Goal: Check status

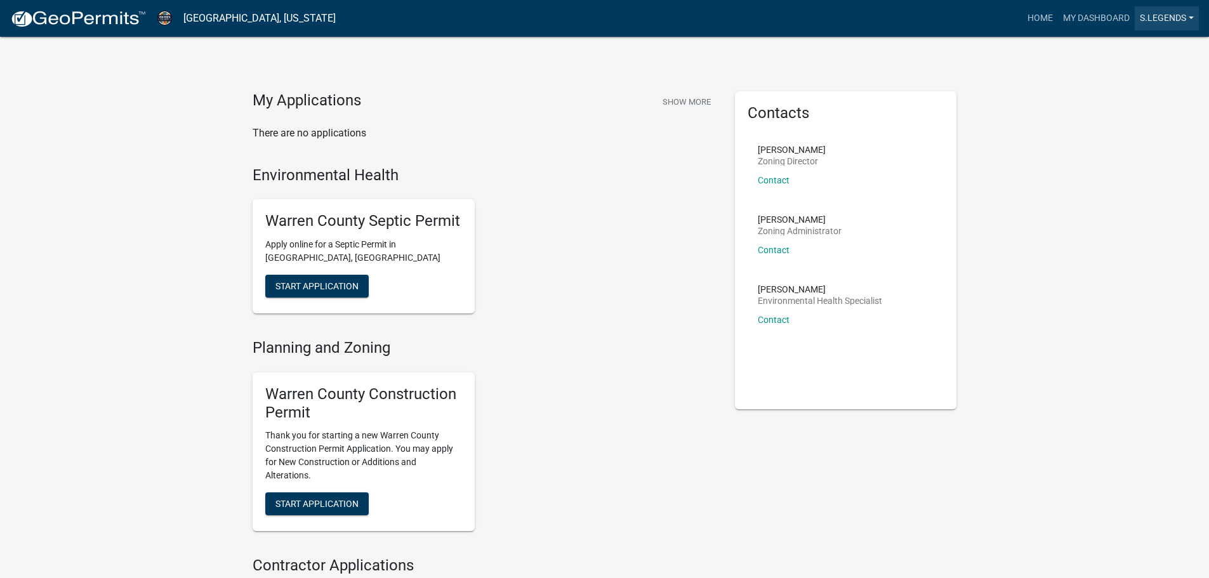
click at [1173, 21] on link "S.Legends" at bounding box center [1167, 18] width 64 height 24
click at [1145, 52] on link "Account" at bounding box center [1149, 52] width 102 height 30
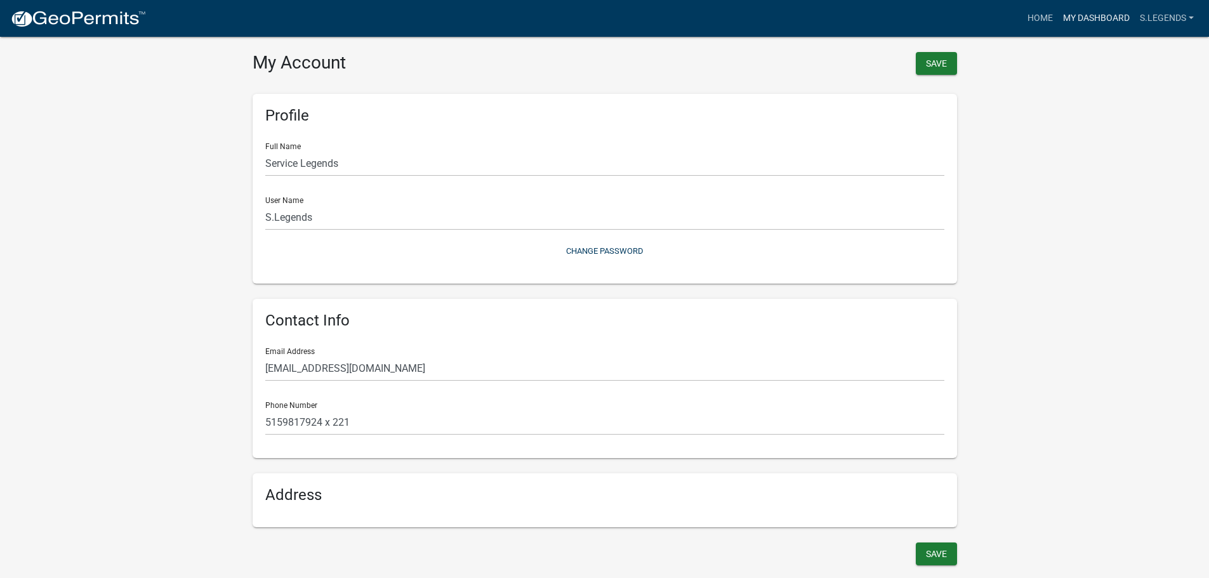
click at [1087, 19] on link "My Dashboard" at bounding box center [1096, 18] width 77 height 24
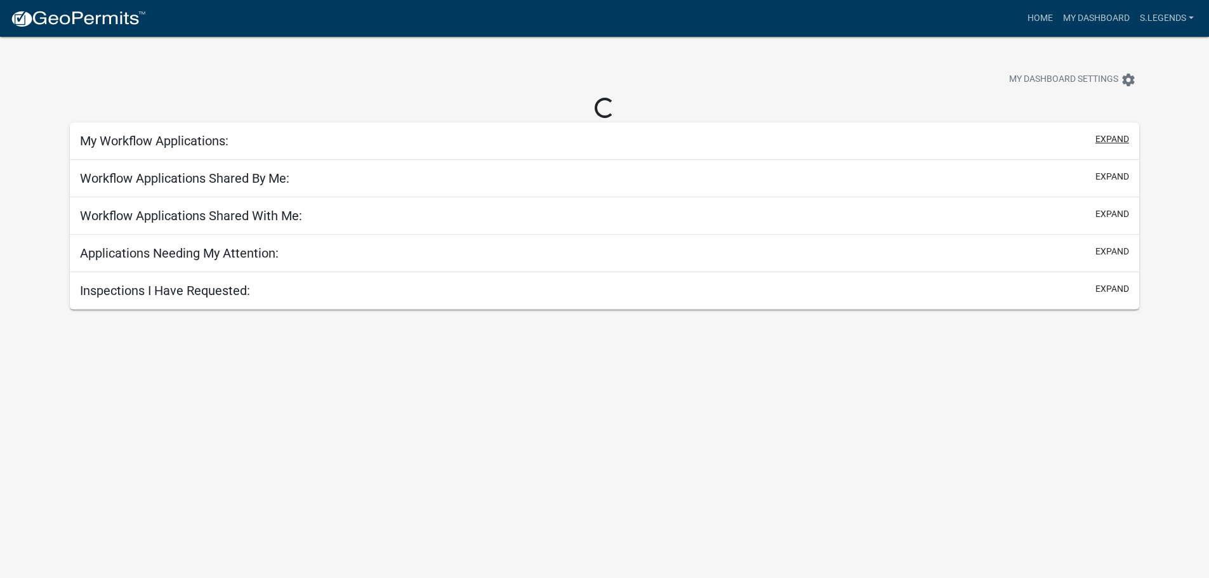
click at [1114, 136] on button "expand" at bounding box center [1113, 139] width 34 height 13
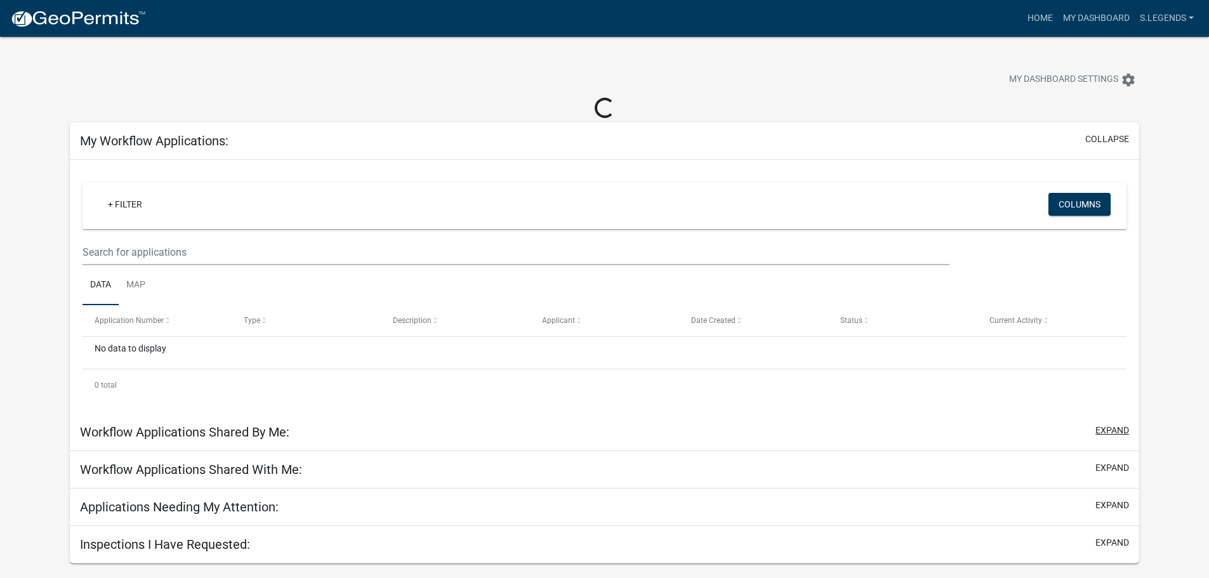
click at [1115, 429] on button "expand" at bounding box center [1113, 430] width 34 height 13
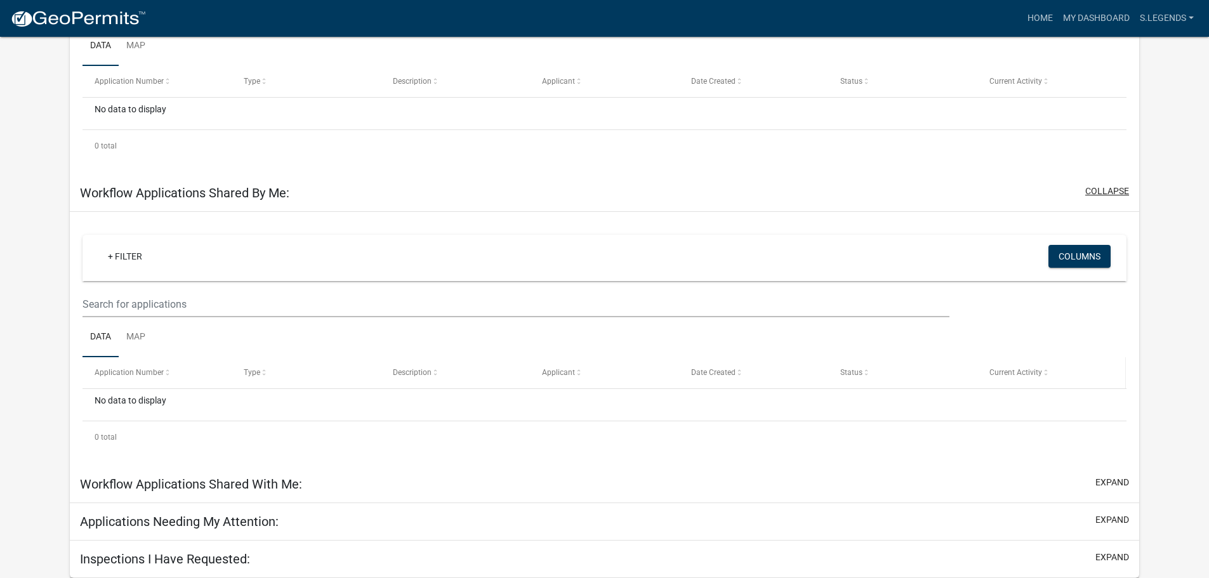
scroll to position [217, 0]
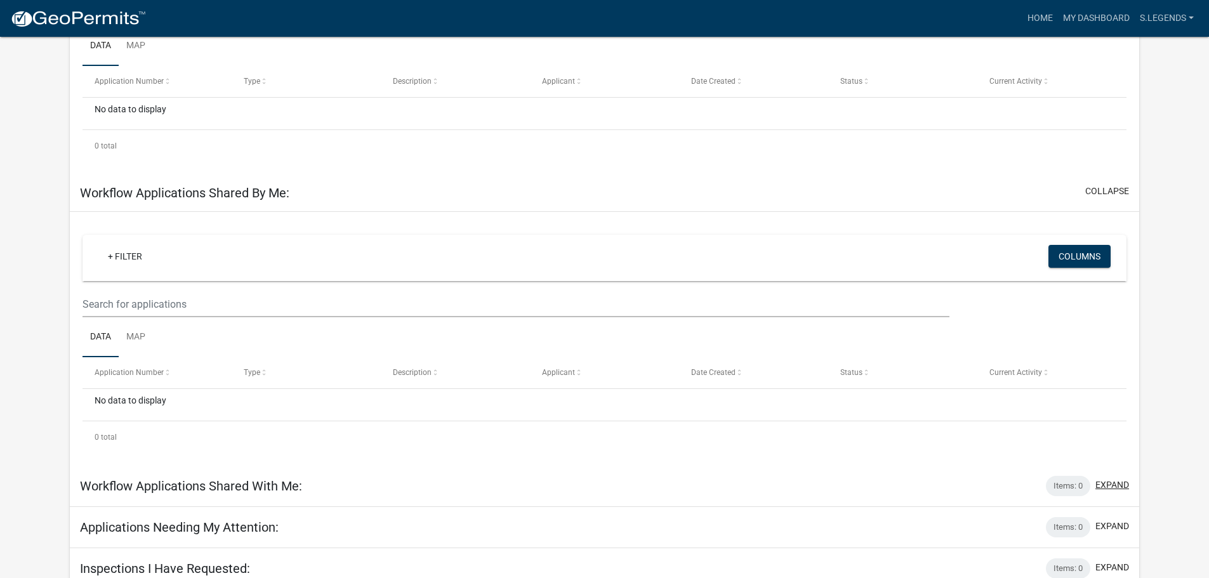
click at [1110, 487] on button "expand" at bounding box center [1113, 485] width 34 height 13
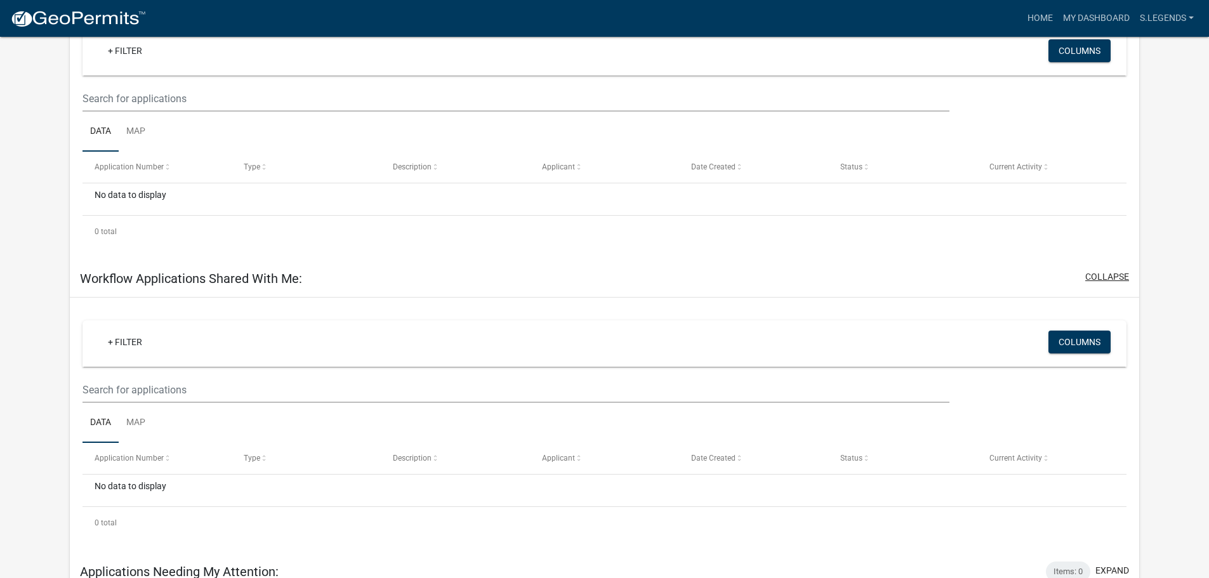
scroll to position [479, 0]
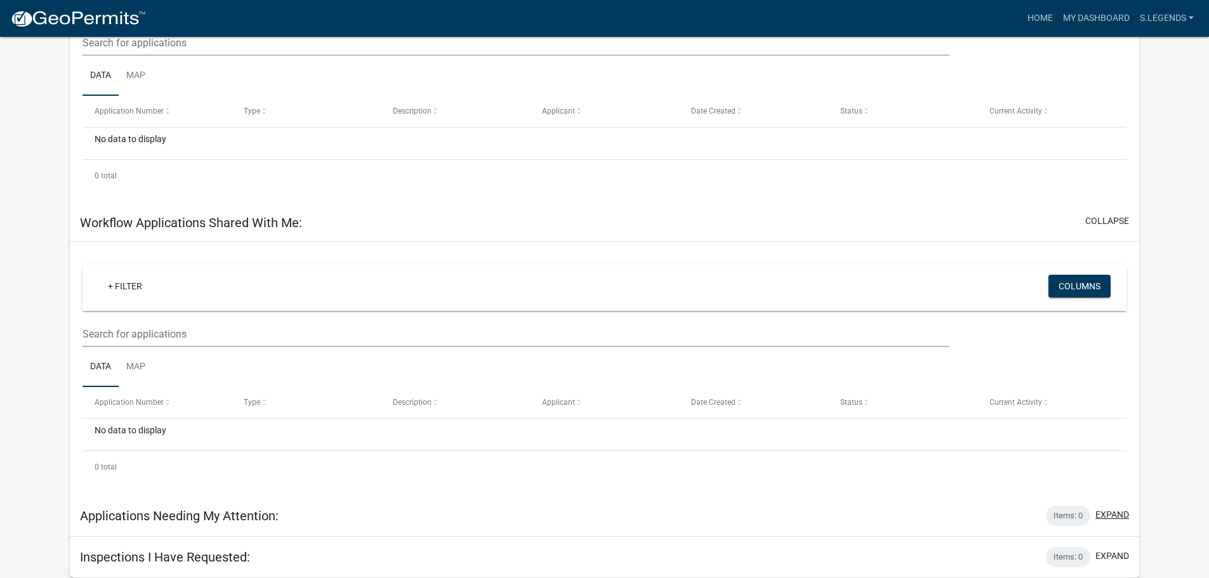
click at [1108, 513] on button "expand" at bounding box center [1113, 514] width 34 height 13
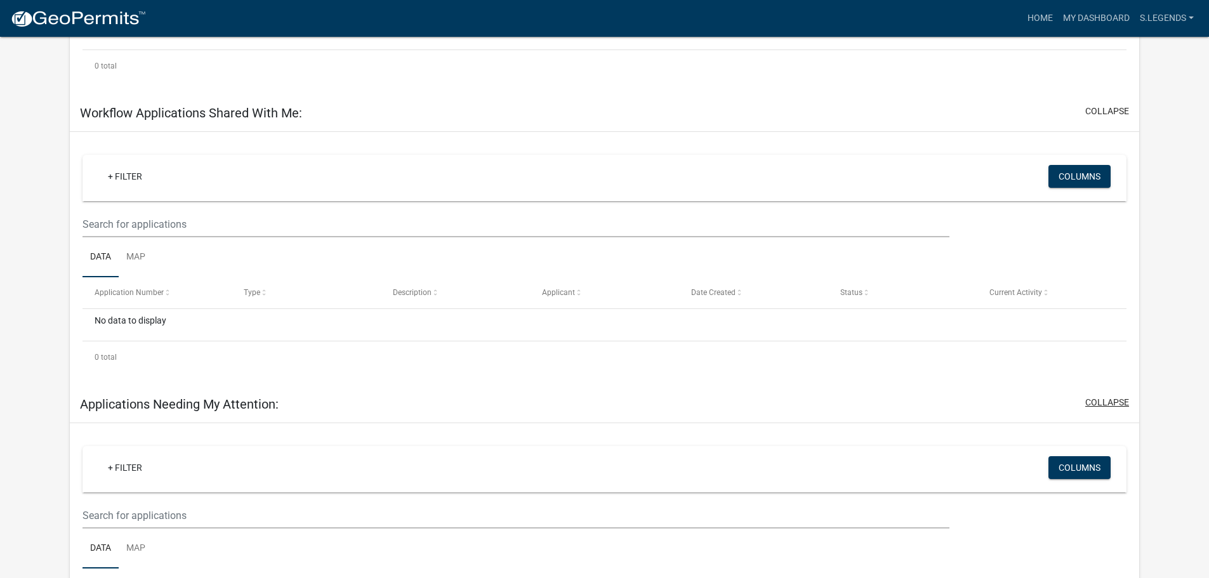
scroll to position [729, 0]
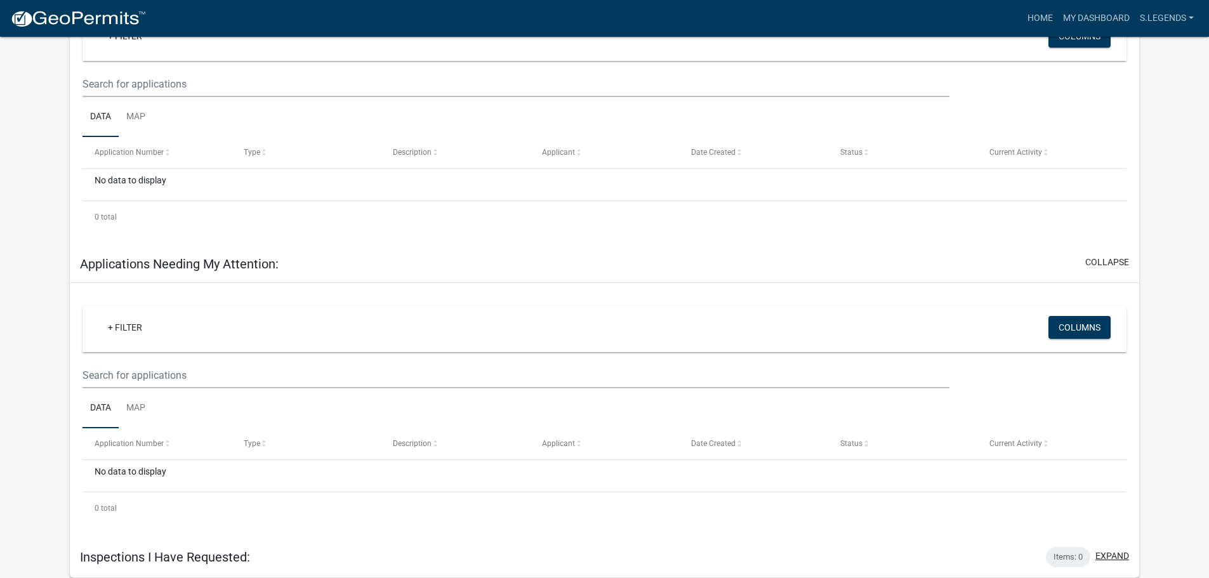
click at [1110, 555] on button "expand" at bounding box center [1113, 556] width 34 height 13
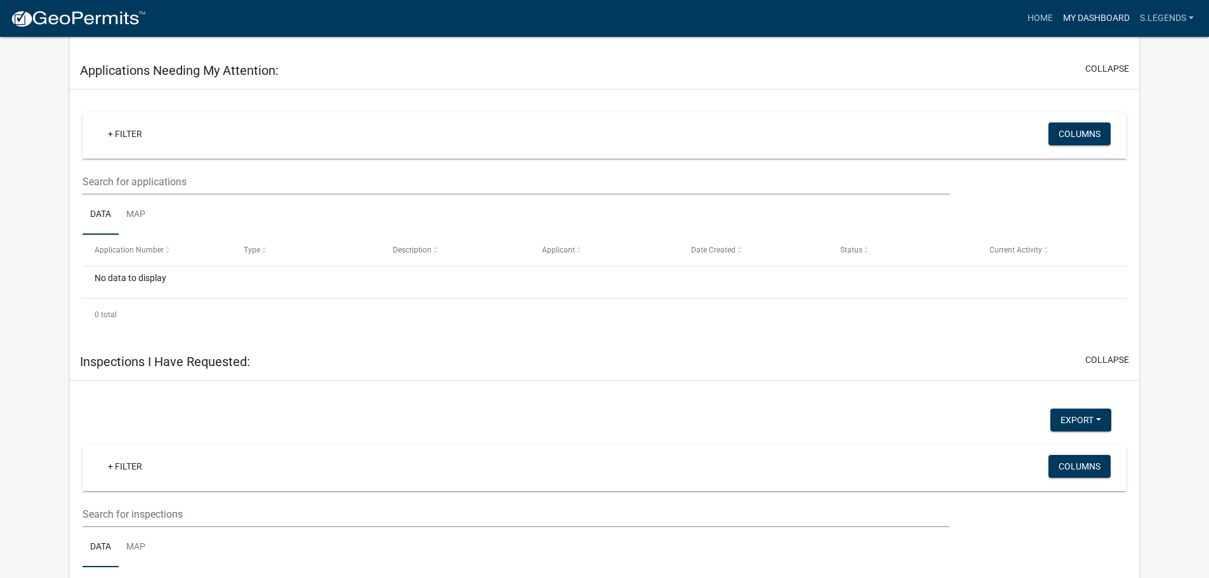
scroll to position [1033, 0]
